Goal: Find specific page/section: Find specific page/section

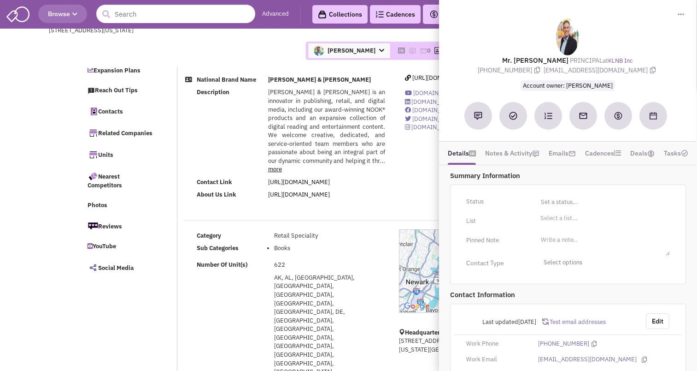
select select
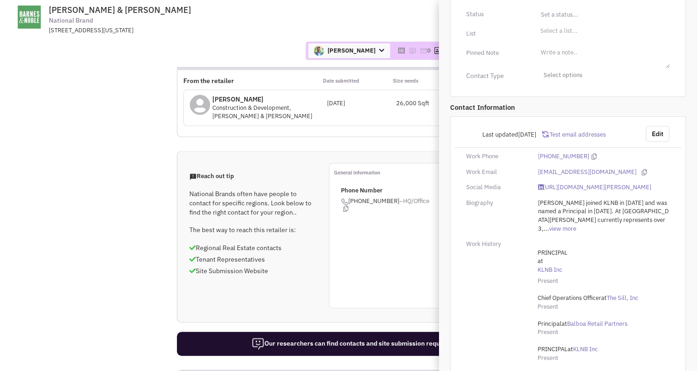
scroll to position [688, 0]
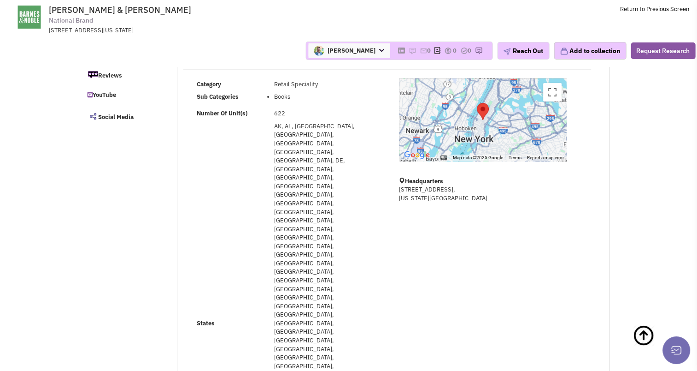
scroll to position [0, 0]
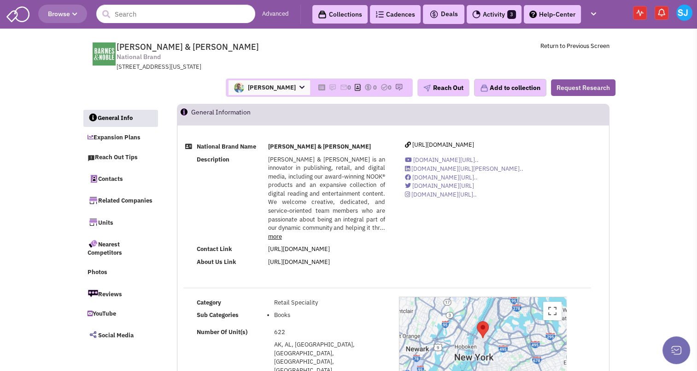
click at [601, 0] on header "Browse Advanced Collections Cadences 0 Deals" at bounding box center [348, 14] width 697 height 29
click at [600, 10] on button "button" at bounding box center [594, 14] width 16 height 17
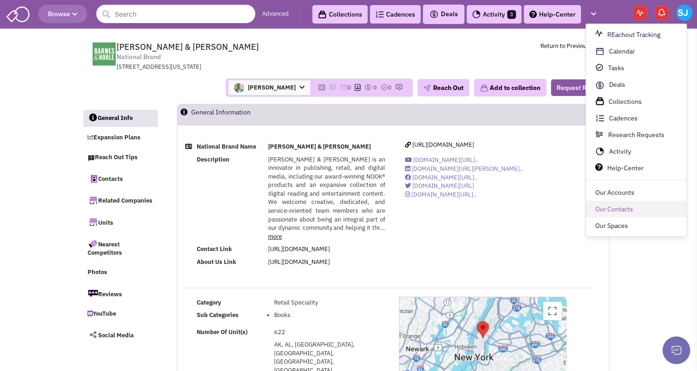
click at [614, 212] on link "Our Contacts" at bounding box center [636, 209] width 100 height 17
